Goal: Find specific page/section: Find specific page/section

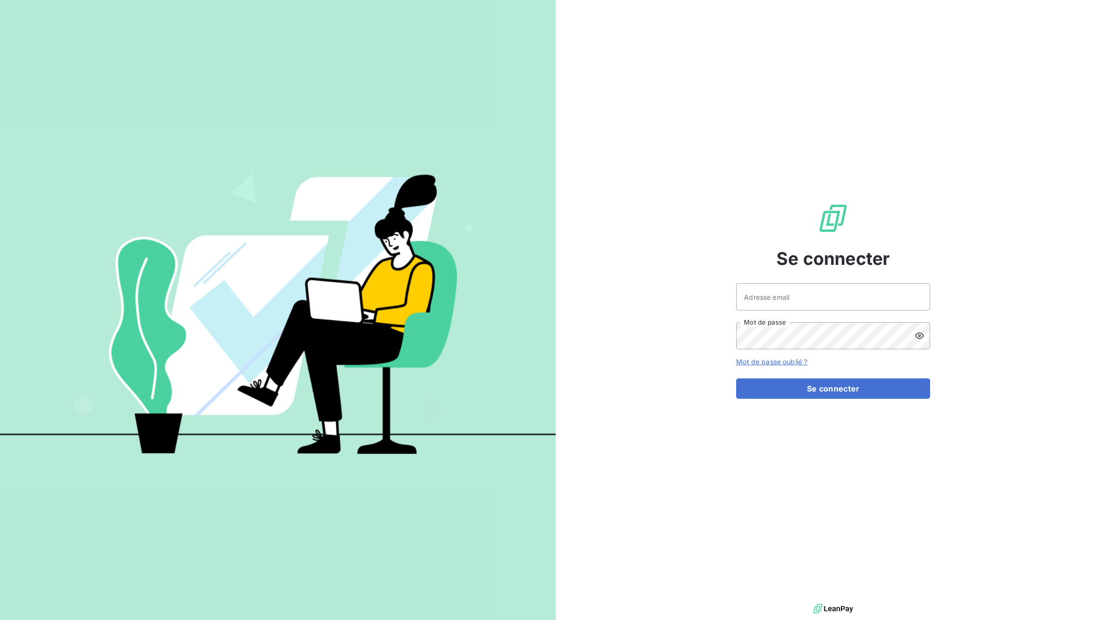
click at [0, 619] on div at bounding box center [0, 620] width 0 height 0
type input "[EMAIL_ADDRESS][DOMAIN_NAME]"
click at [827, 388] on button "Se connecter" at bounding box center [833, 388] width 194 height 20
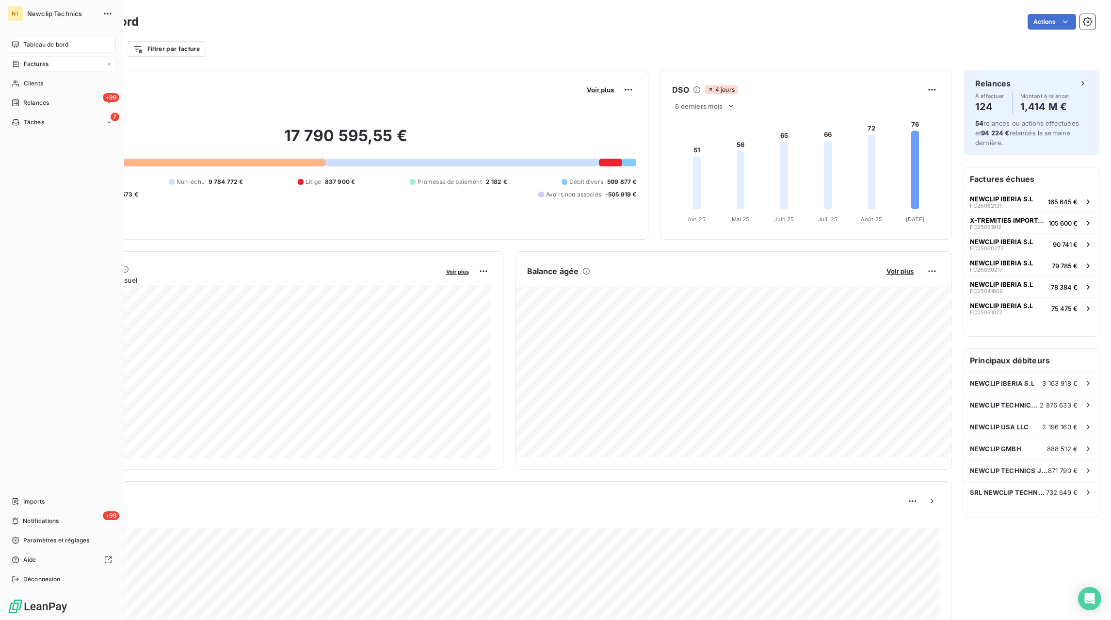
click at [31, 67] on span "Factures" at bounding box center [36, 64] width 25 height 9
click at [39, 86] on span "Factures" at bounding box center [35, 83] width 25 height 9
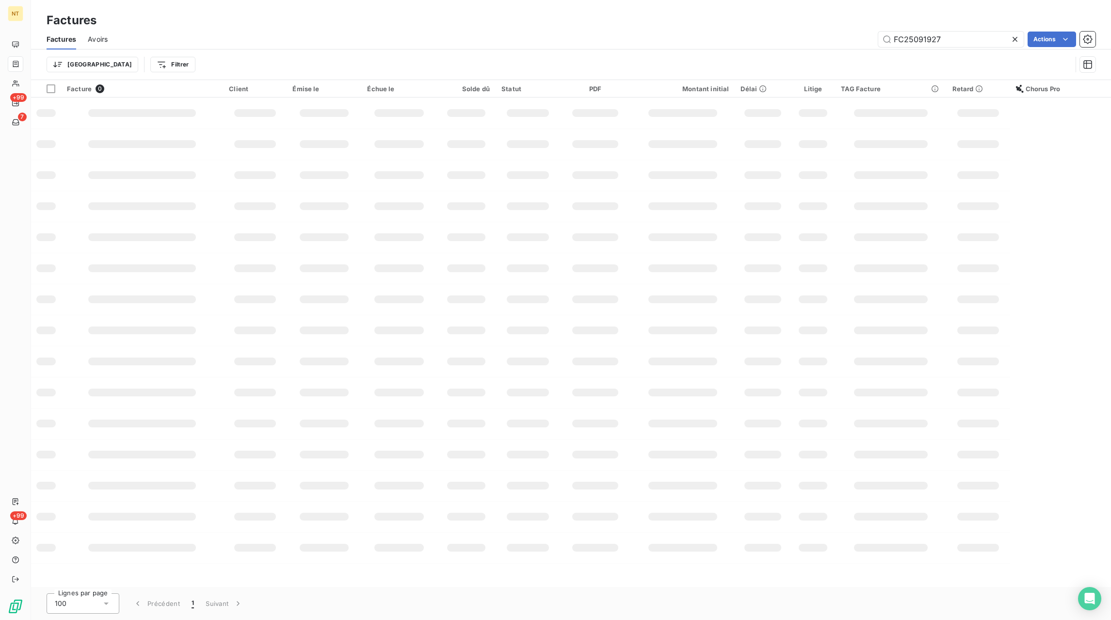
click at [1012, 40] on icon at bounding box center [1015, 39] width 10 height 10
click at [987, 42] on input "text" at bounding box center [950, 40] width 145 height 16
paste input "FC25092214"
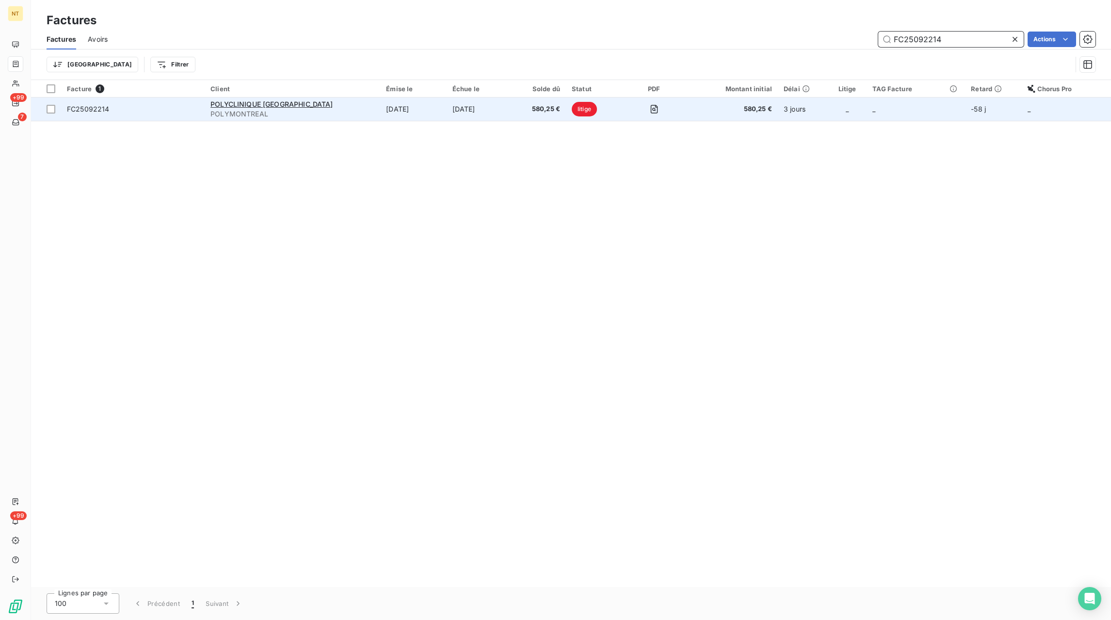
type input "FC25092214"
click at [446, 105] on td "[DATE]" at bounding box center [479, 108] width 67 height 23
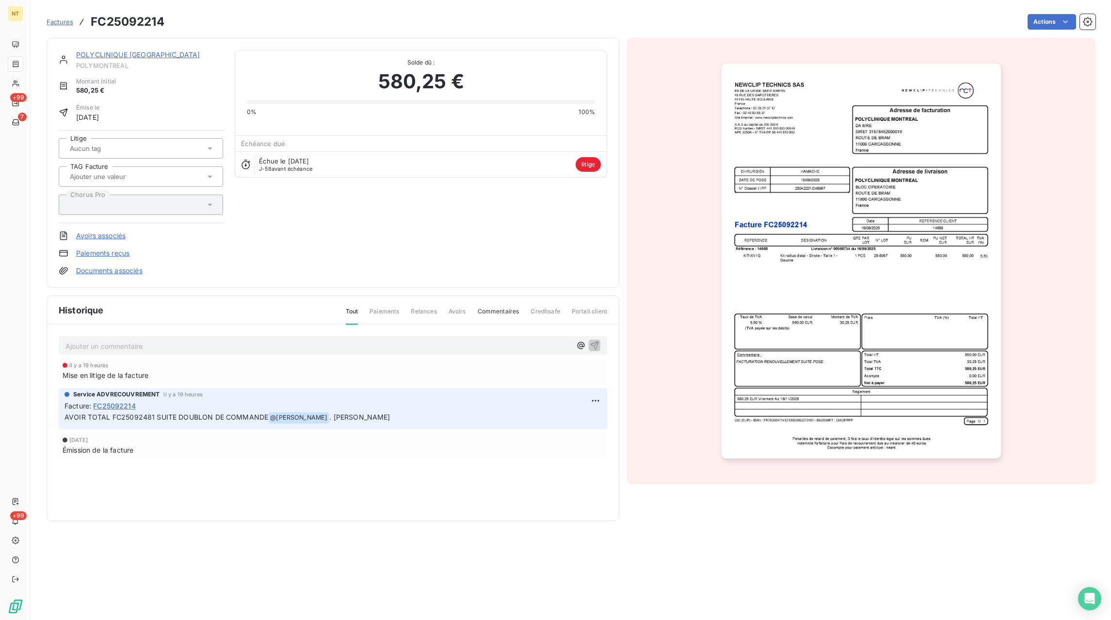
click at [69, 25] on span "Factures" at bounding box center [60, 22] width 27 height 8
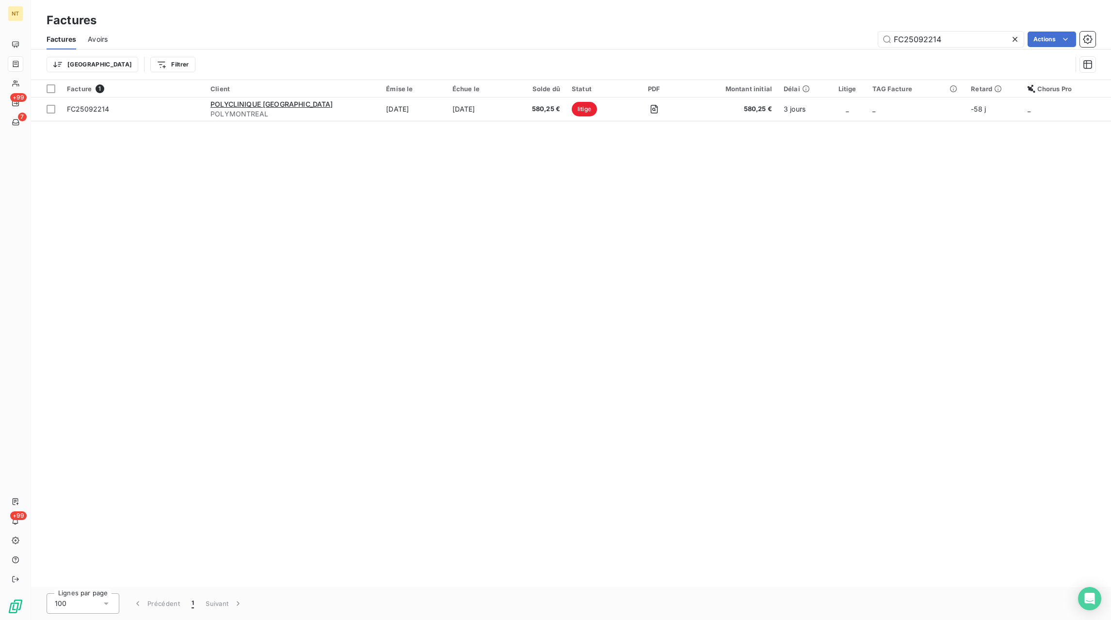
click at [1017, 41] on icon at bounding box center [1015, 39] width 10 height 10
click at [998, 47] on div "Factures Avoirs Actions" at bounding box center [571, 39] width 1080 height 20
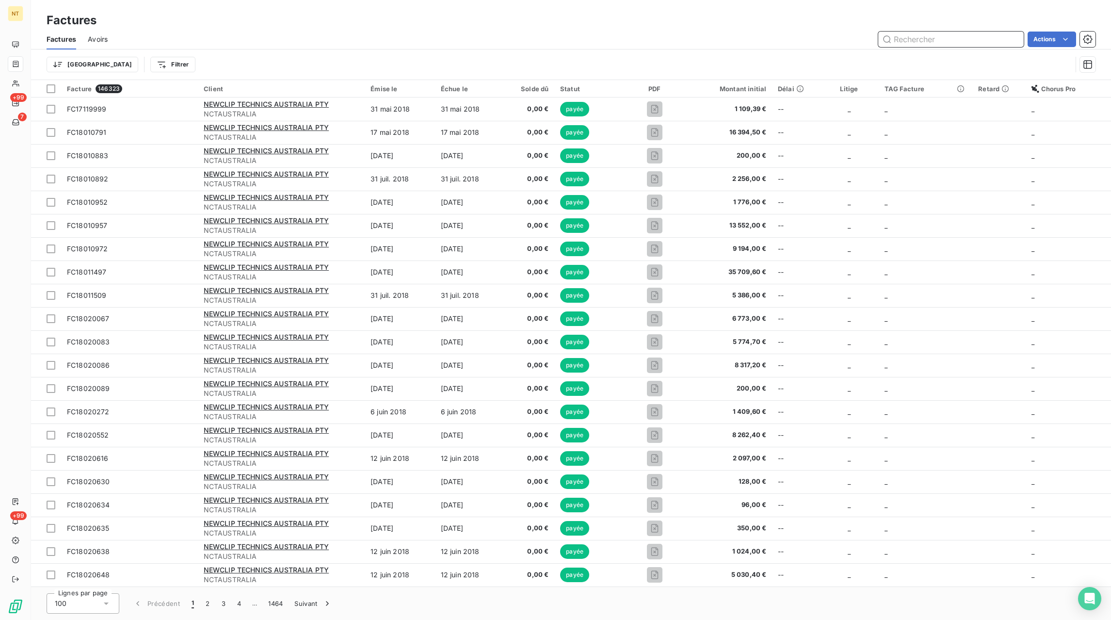
click at [985, 42] on input "text" at bounding box center [950, 40] width 145 height 16
paste input "FC25091987"
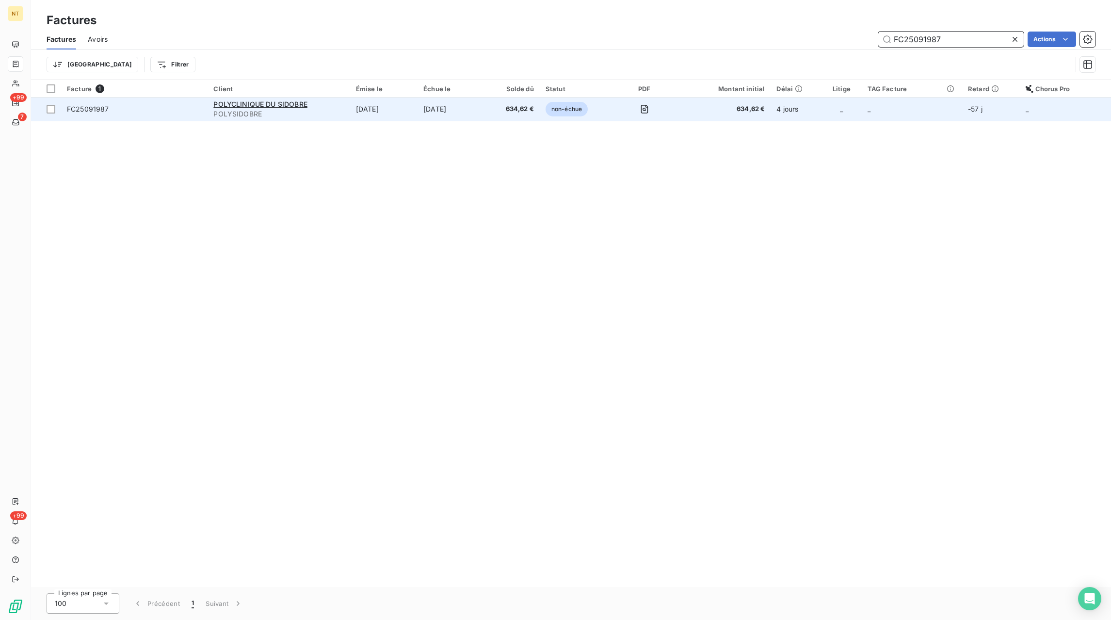
type input "FC25091987"
click at [461, 112] on td "[DATE]" at bounding box center [451, 108] width 68 height 23
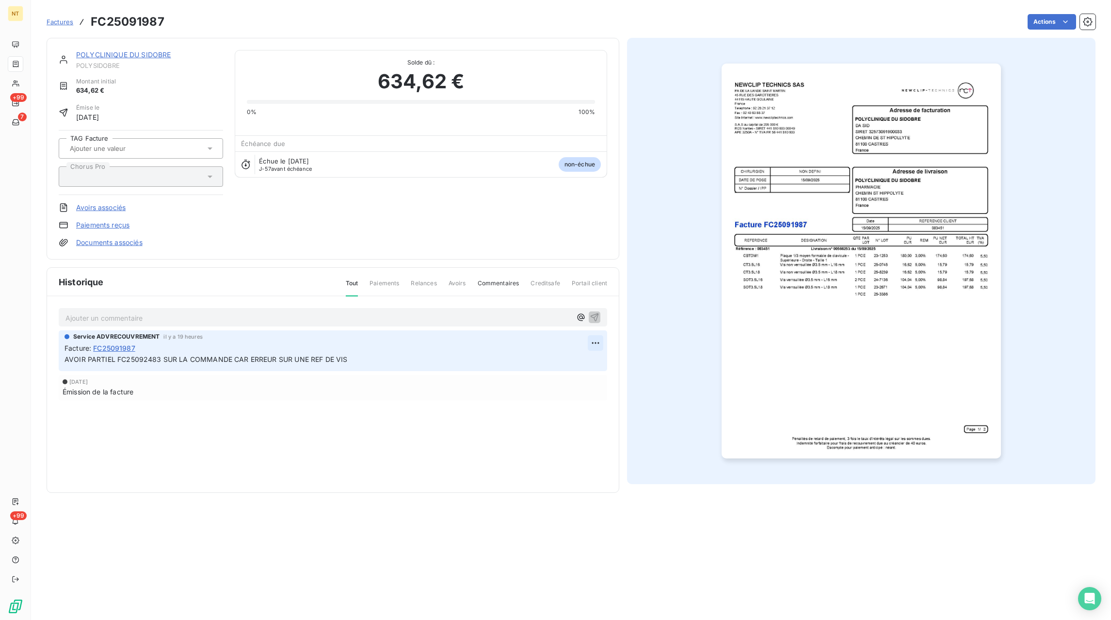
click at [596, 345] on html "NT +99 7 +99 Factures FC25091987 Actions POLYCLINIQUE DU SIDOBRE POLYSIDOBRE Mo…" at bounding box center [555, 310] width 1111 height 620
click at [560, 368] on div "Editer" at bounding box center [572, 365] width 54 height 16
click at [51, 25] on span "Factures" at bounding box center [60, 22] width 27 height 8
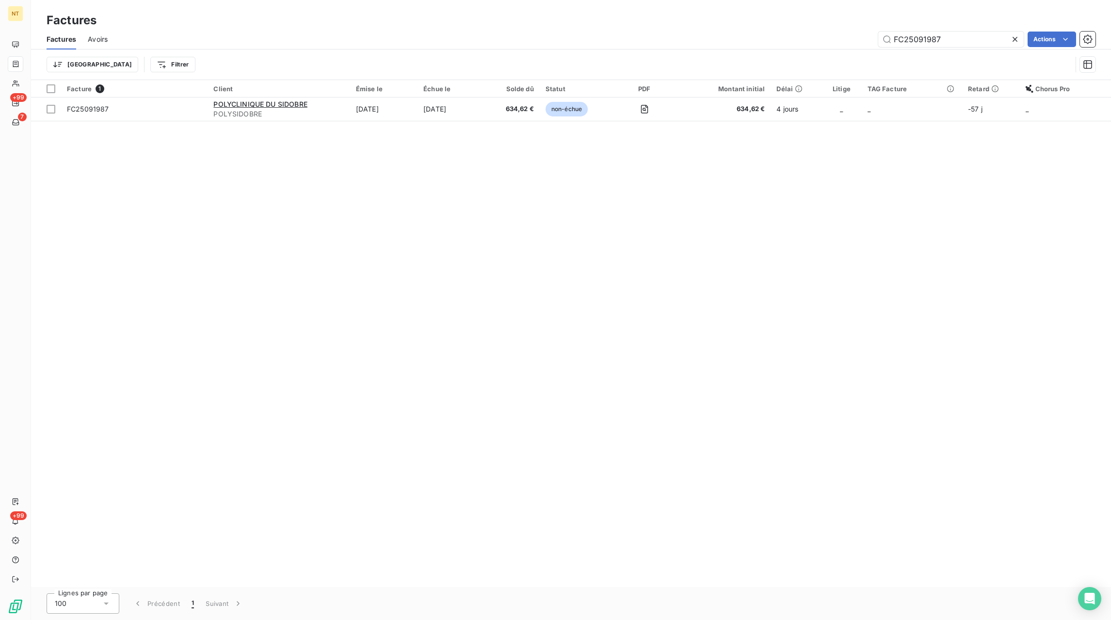
click at [1010, 42] on icon at bounding box center [1015, 39] width 10 height 10
click at [983, 41] on input "text" at bounding box center [950, 40] width 145 height 16
paste input "FC25092004"
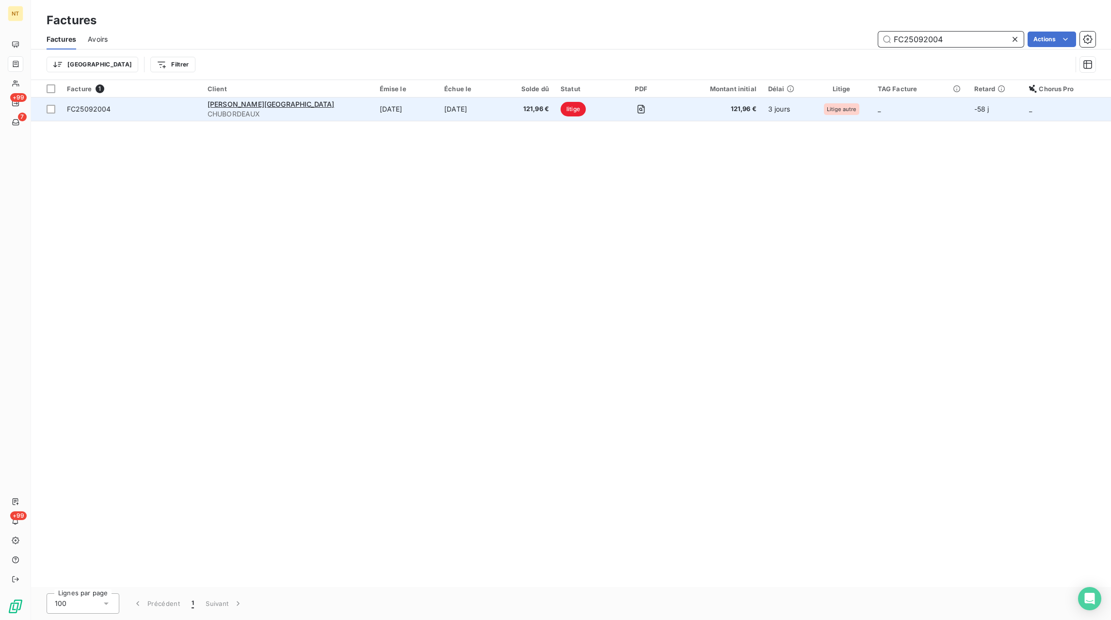
type input "FC25092004"
click at [509, 110] on span "121,96 €" at bounding box center [528, 109] width 39 height 10
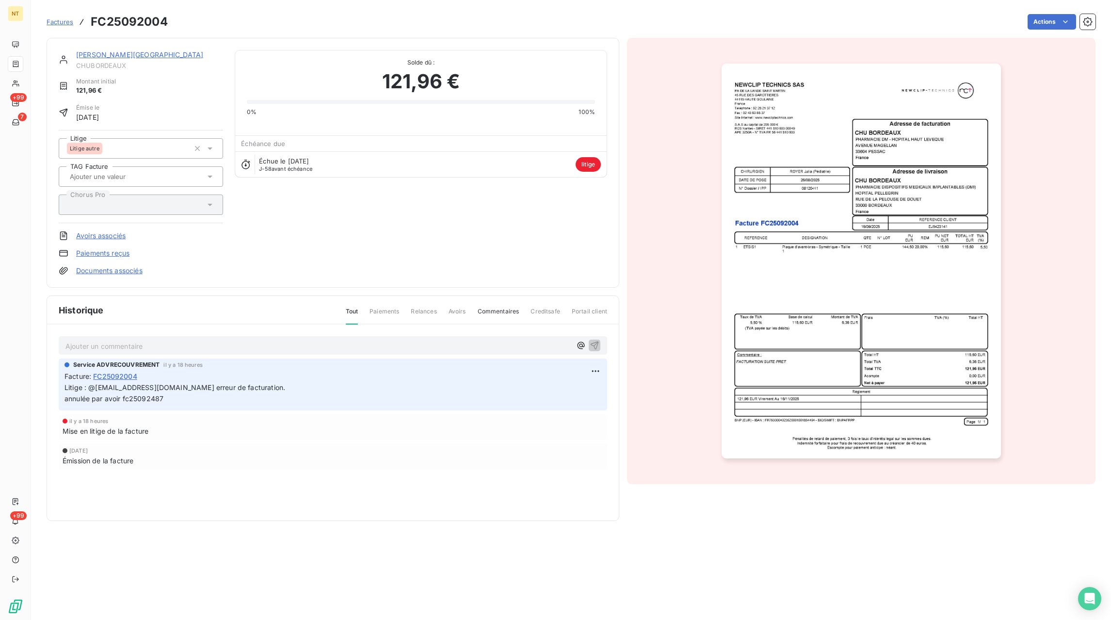
click at [454, 348] on p "Ajouter un commentaire ﻿" at bounding box center [318, 346] width 506 height 12
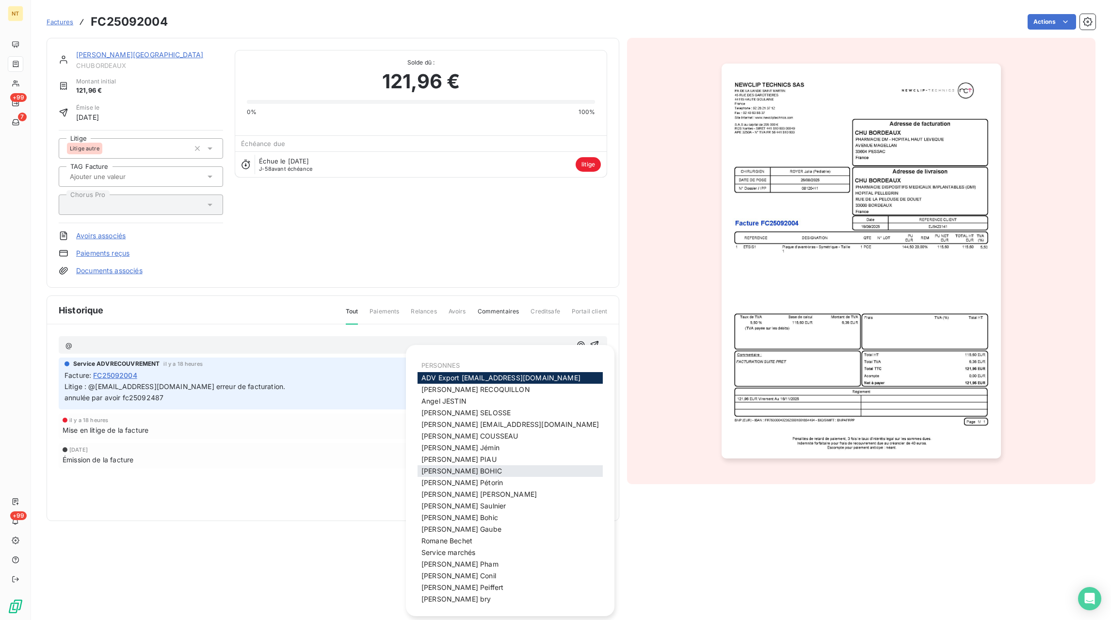
click at [451, 473] on span "[PERSON_NAME]" at bounding box center [461, 470] width 80 height 8
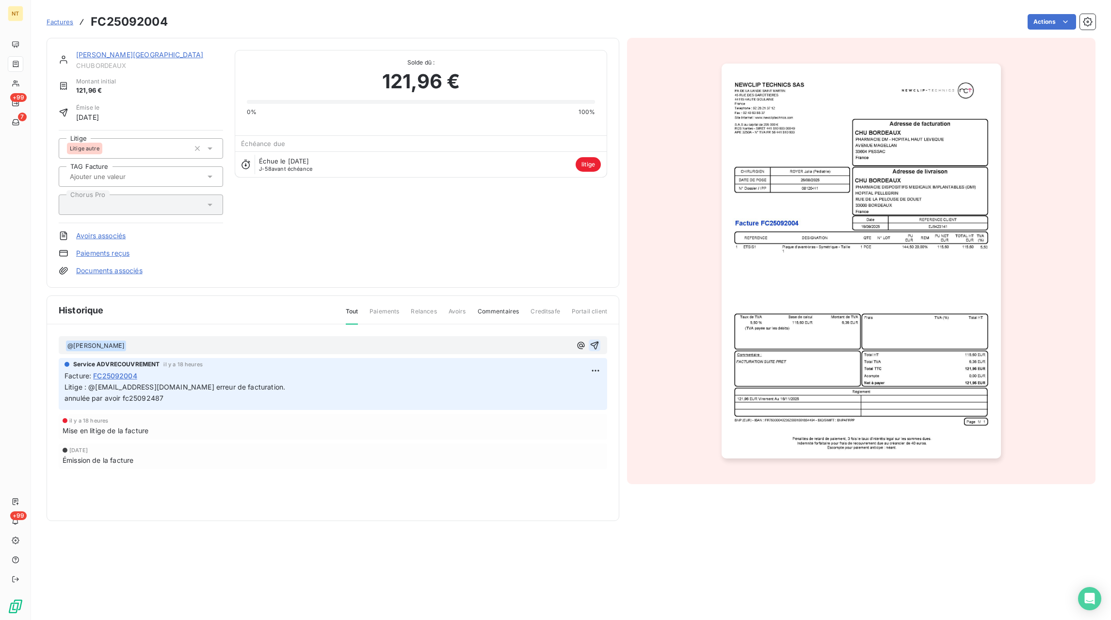
click at [596, 345] on icon "button" at bounding box center [594, 345] width 10 height 10
